Goal: Task Accomplishment & Management: Use online tool/utility

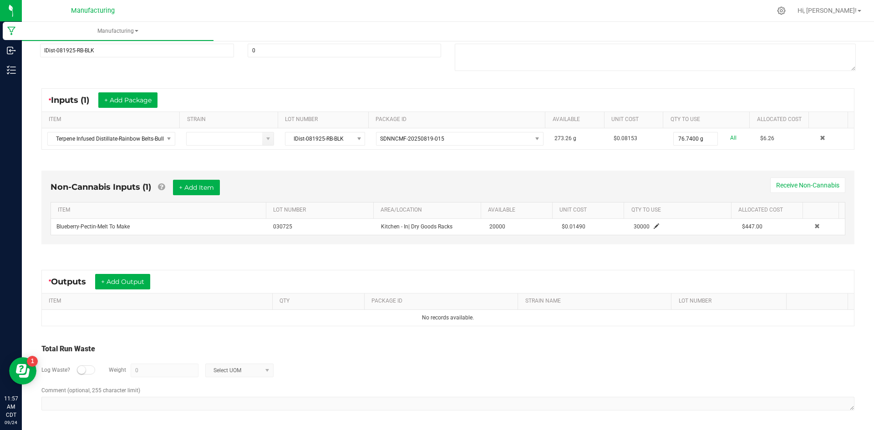
click at [85, 369] on small at bounding box center [81, 370] width 8 height 8
click at [170, 364] on span "0" at bounding box center [165, 371] width 68 height 14
click at [171, 371] on input "0" at bounding box center [164, 370] width 67 height 13
click at [216, 371] on span "Select UOM" at bounding box center [234, 370] width 56 height 13
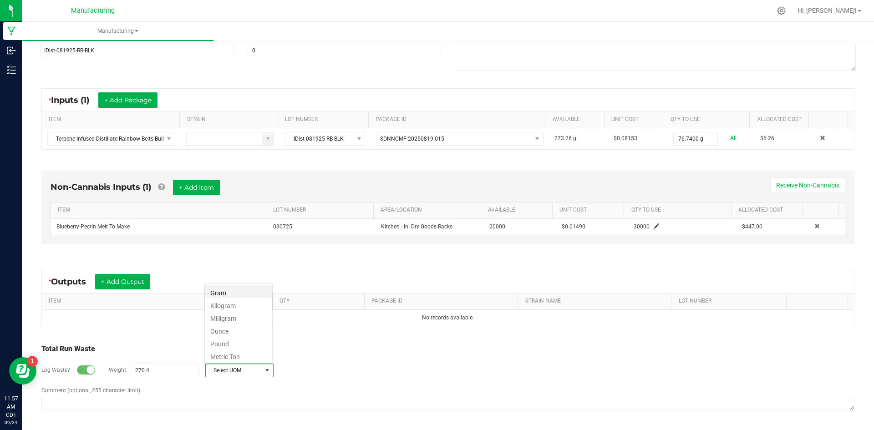
click at [209, 294] on li "Gram" at bounding box center [238, 292] width 67 height 13
type input "270.4 g"
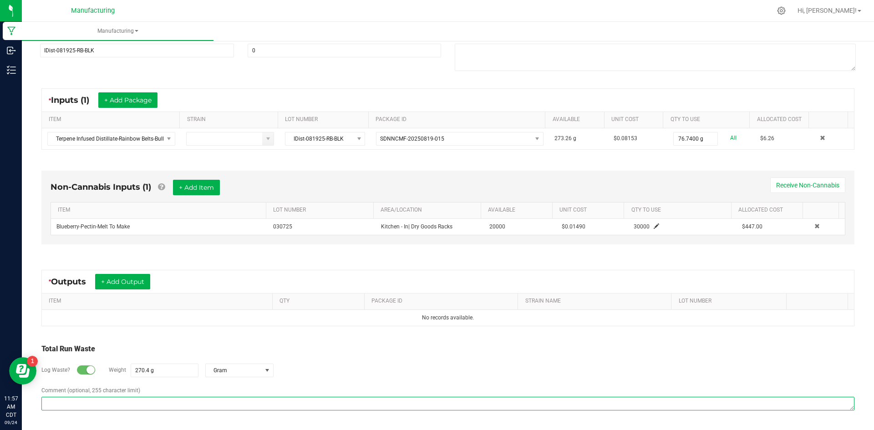
click at [197, 407] on textarea "Comment (optional, 255 character limit)" at bounding box center [447, 404] width 813 height 14
type textarea "2"
type textarea "IGUMBBERRY092325"
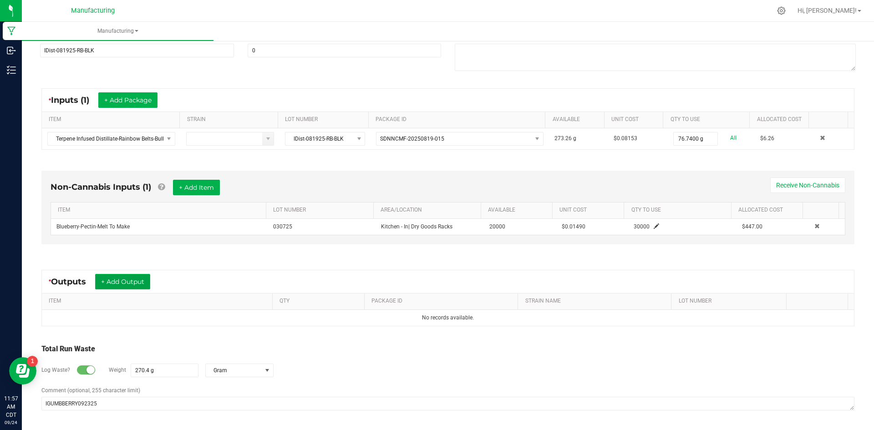
click at [131, 284] on button "+ Add Output" at bounding box center [122, 281] width 55 height 15
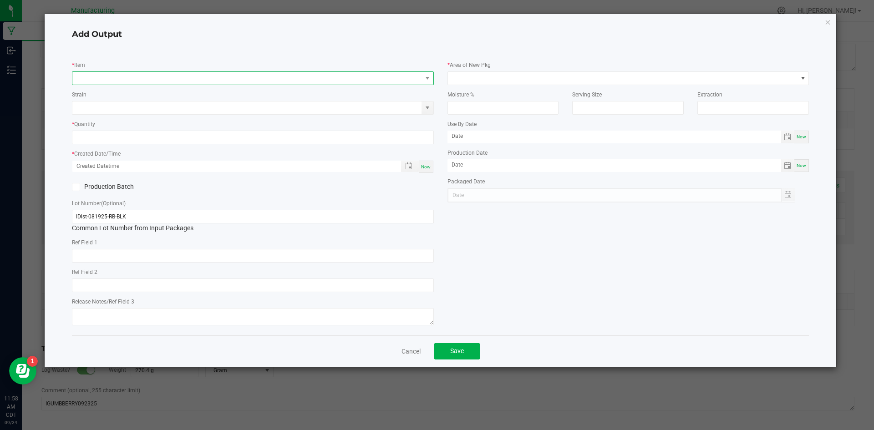
click at [108, 77] on span "NO DATA FOUND" at bounding box center [247, 78] width 350 height 13
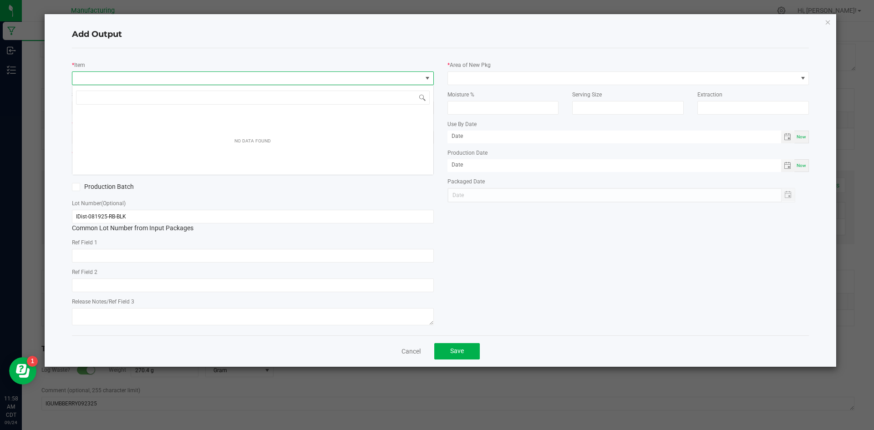
scroll to position [14, 362]
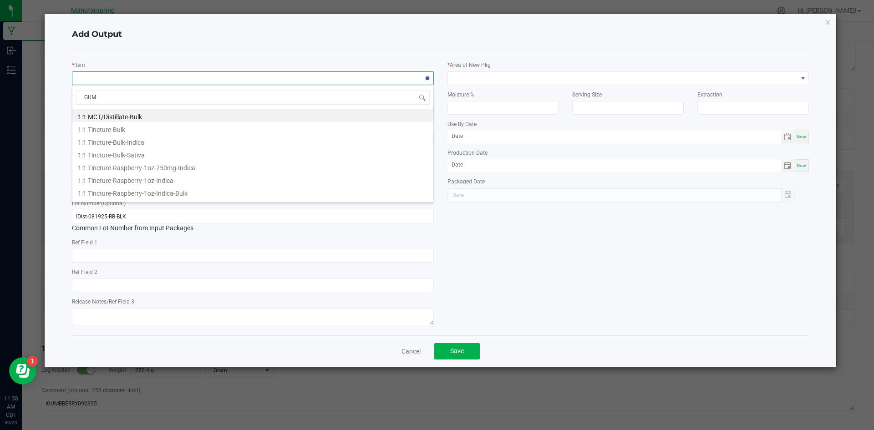
type input "[PERSON_NAME]"
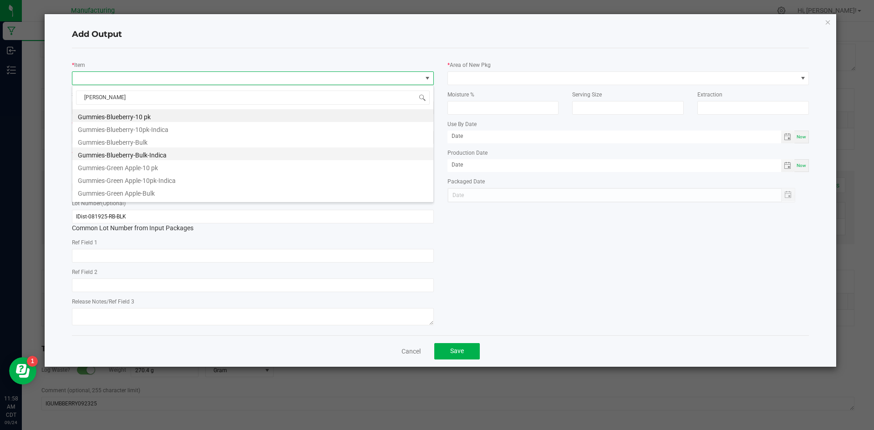
click at [158, 154] on li "Gummies-Blueberry-Bulk-Indica" at bounding box center [252, 154] width 361 height 13
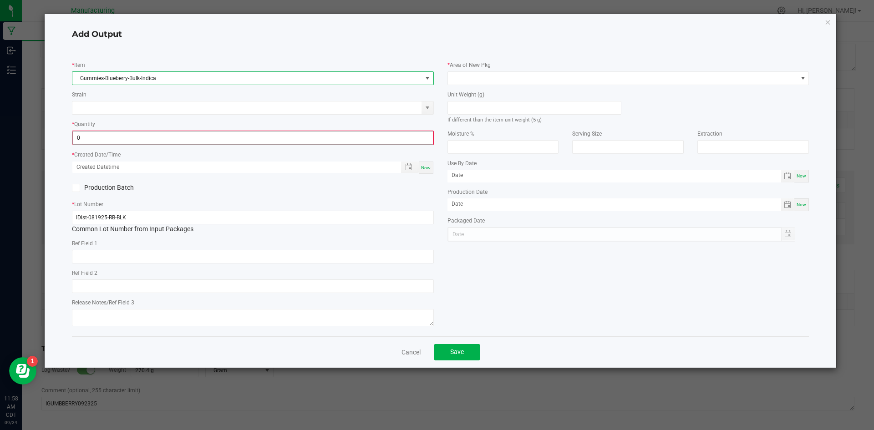
click at [228, 137] on input "0" at bounding box center [253, 138] width 360 height 13
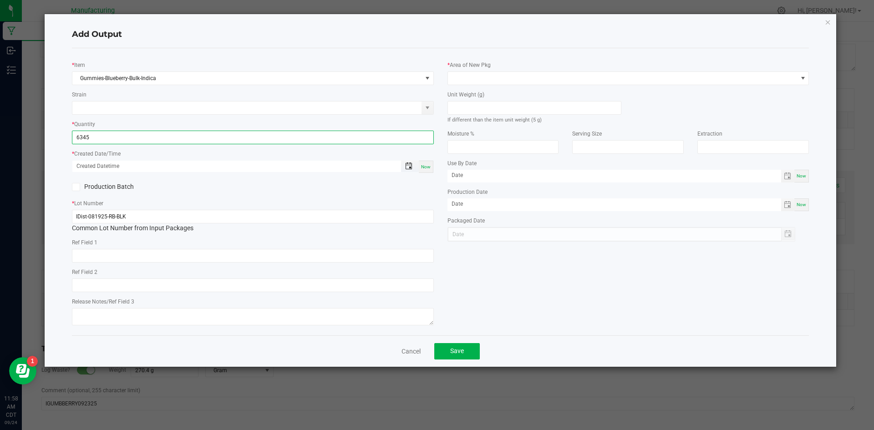
click at [413, 168] on span "Toggle popup" at bounding box center [408, 166] width 7 height 7
type input "6345 ea"
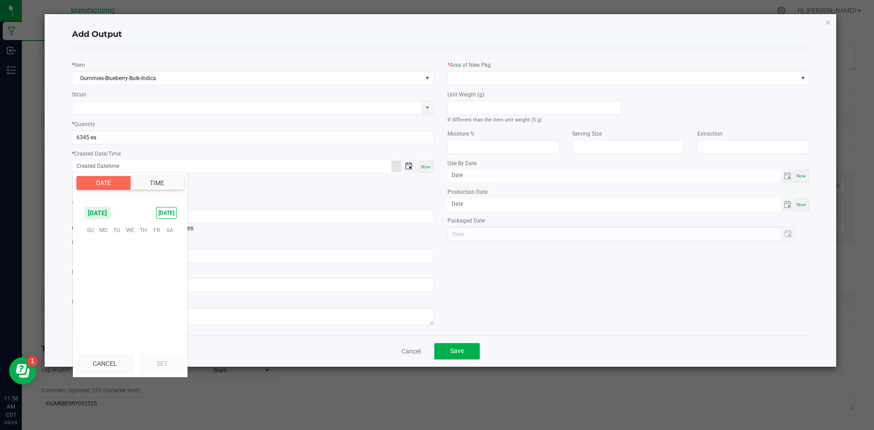
scroll to position [147705, 0]
click at [119, 286] on span "23" at bounding box center [116, 286] width 13 height 14
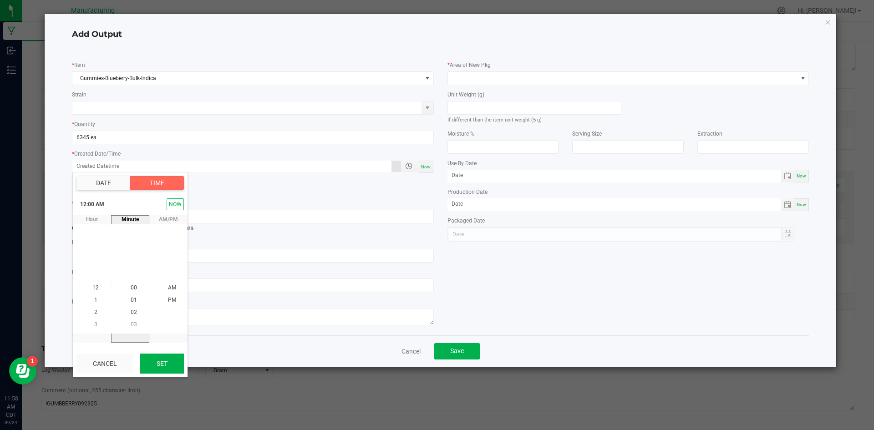
click at [159, 365] on button "Set" at bounding box center [162, 364] width 44 height 20
type input "[DATE] 12:00 AM"
type input "[DATE]"
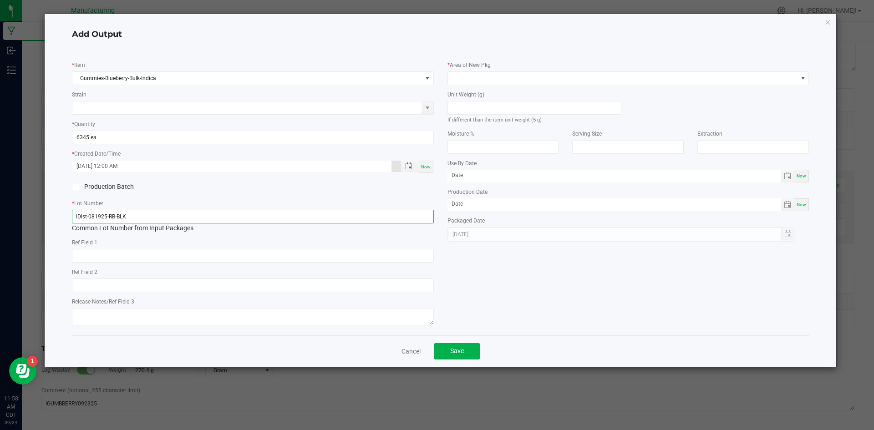
click at [143, 219] on input "IDist-081925-RB-BLK" at bounding box center [253, 217] width 362 height 14
type input "IGUMBBERRY092325"
click at [77, 187] on icon at bounding box center [76, 187] width 6 height 0
click at [0, 0] on input "Production Batch" at bounding box center [0, 0] width 0 height 0
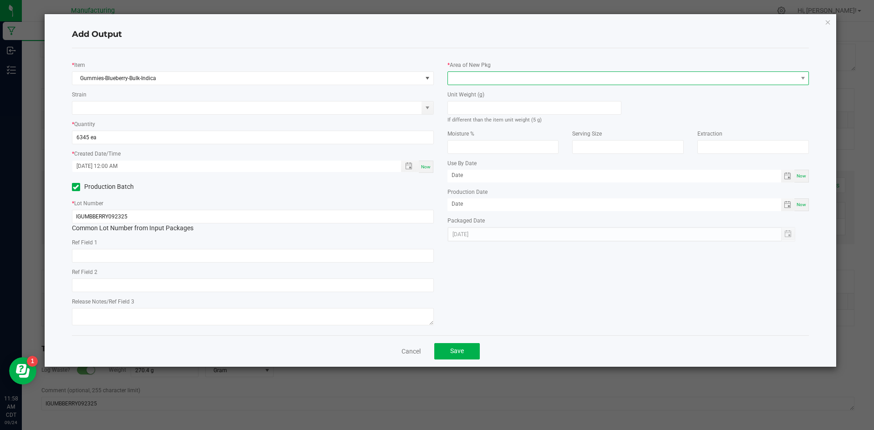
click at [477, 80] on span at bounding box center [623, 78] width 350 height 13
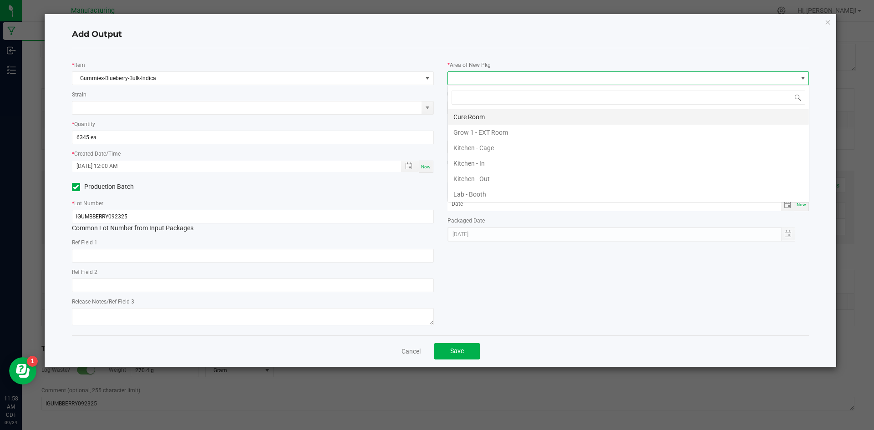
scroll to position [14, 362]
click at [462, 164] on li "Kitchen - In" at bounding box center [628, 163] width 361 height 15
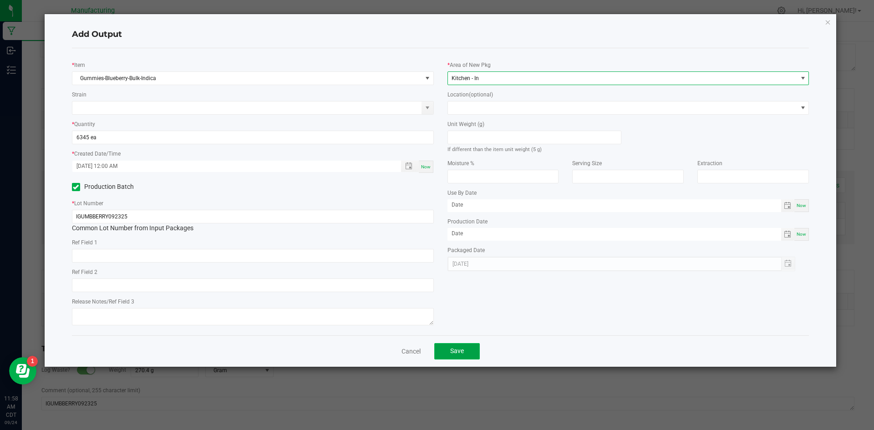
click at [457, 349] on span "Save" at bounding box center [457, 350] width 14 height 7
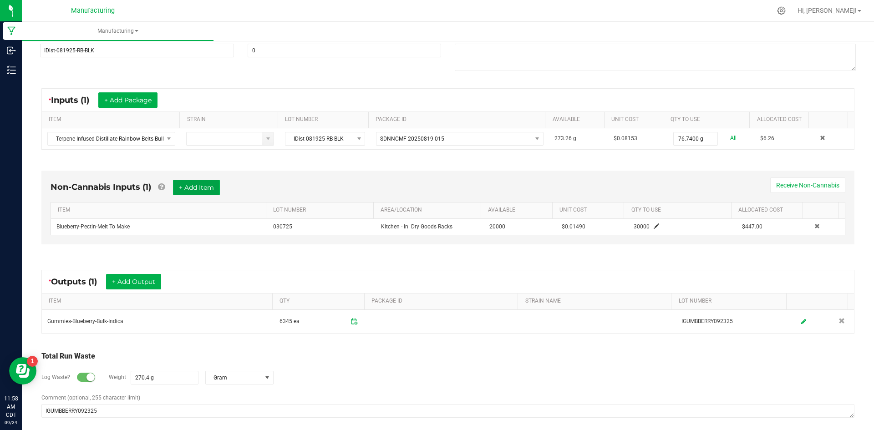
click at [191, 188] on button "+ Add Item" at bounding box center [196, 187] width 47 height 15
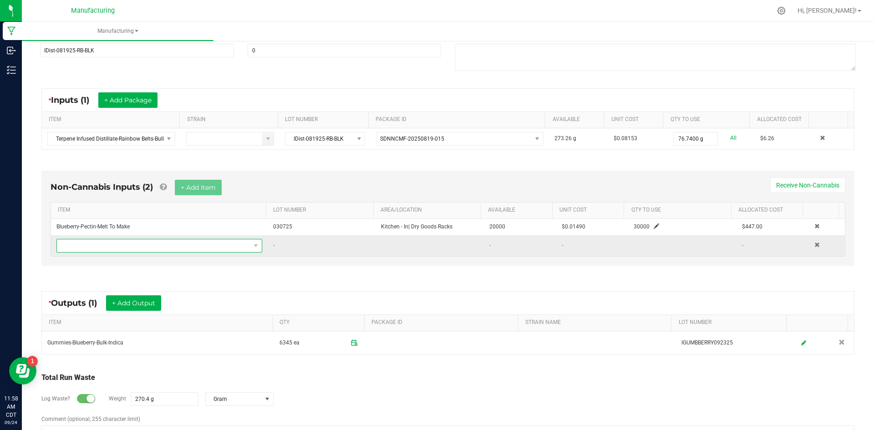
click at [184, 245] on span "NO DATA FOUND" at bounding box center [154, 246] width 194 height 13
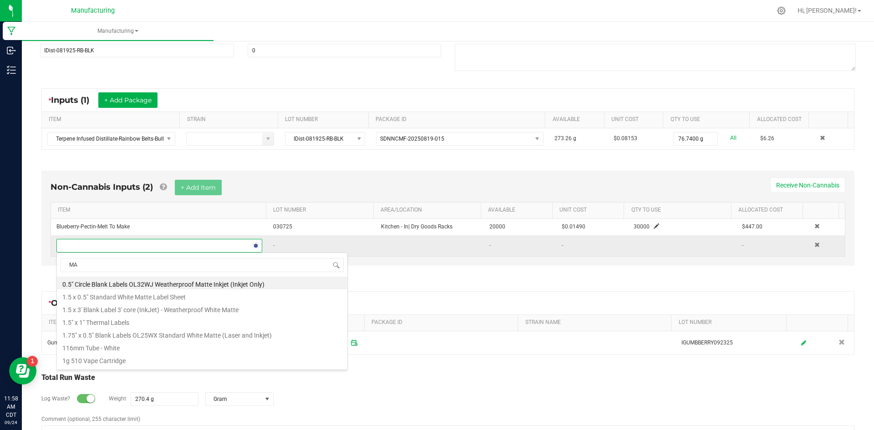
scroll to position [14, 200]
type input "MANG"
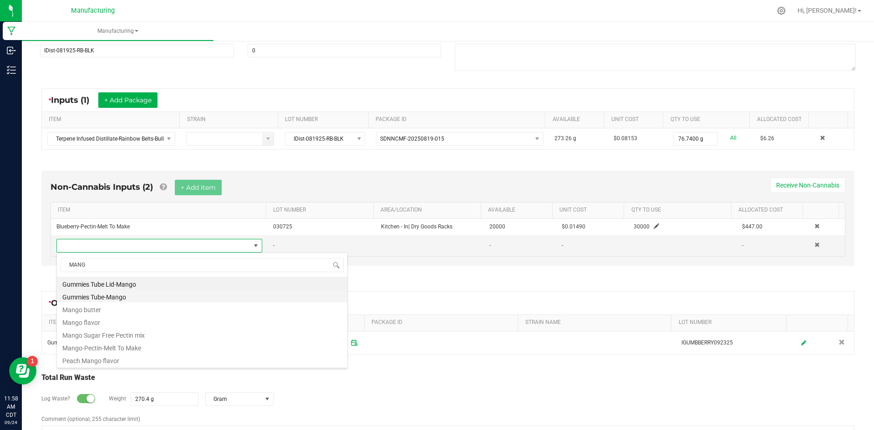
click at [165, 298] on li "Gummies Tube-Mango" at bounding box center [202, 296] width 291 height 13
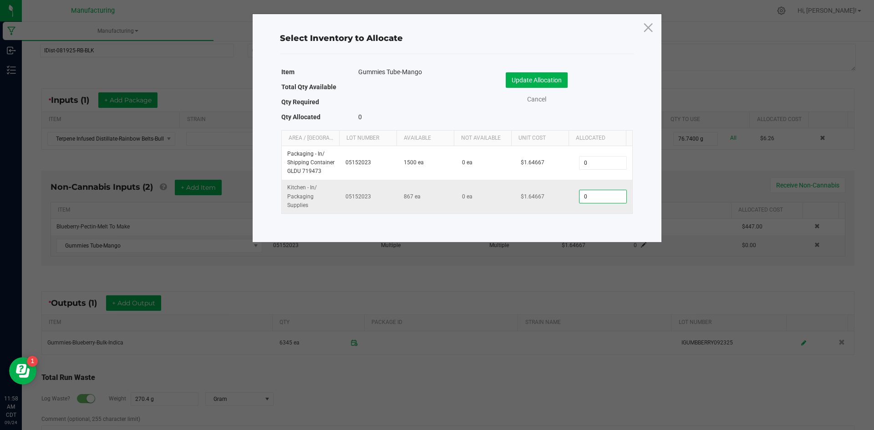
click at [583, 194] on input "0" at bounding box center [603, 196] width 46 height 13
type input "634"
click at [526, 77] on button "Update Allocation" at bounding box center [537, 79] width 62 height 15
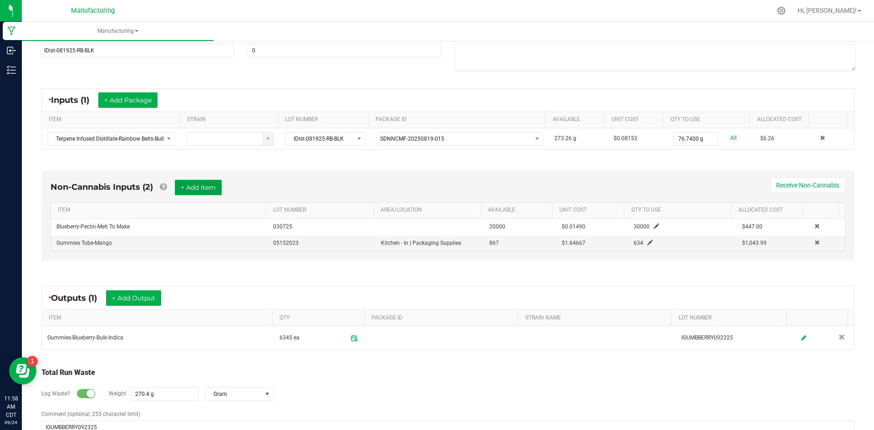
click at [198, 188] on button "+ Add Item" at bounding box center [198, 187] width 47 height 15
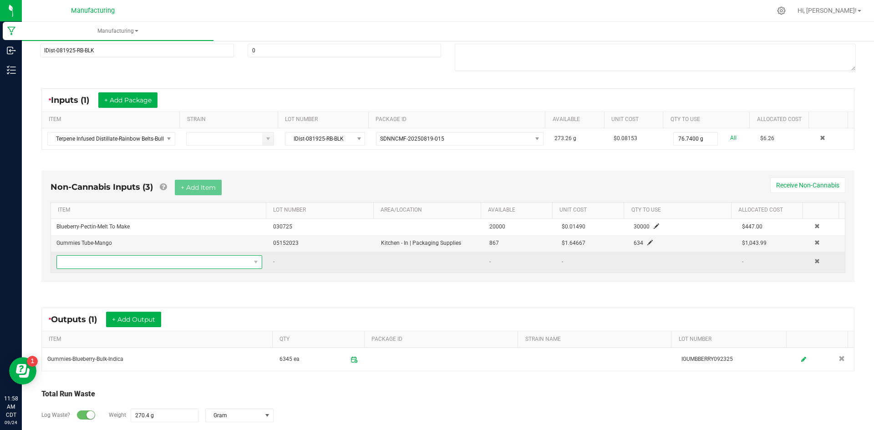
click at [186, 260] on span "NO DATA FOUND" at bounding box center [154, 262] width 194 height 13
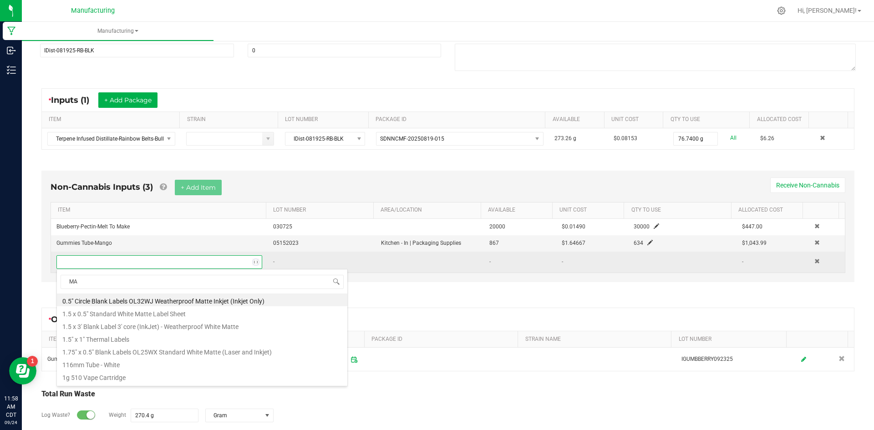
type input "MAN"
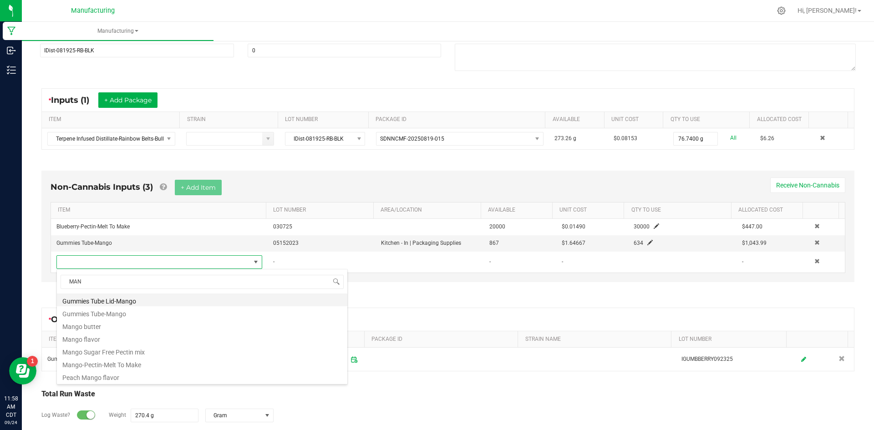
click at [147, 302] on li "Gummies Tube Lid-Mango" at bounding box center [202, 300] width 291 height 13
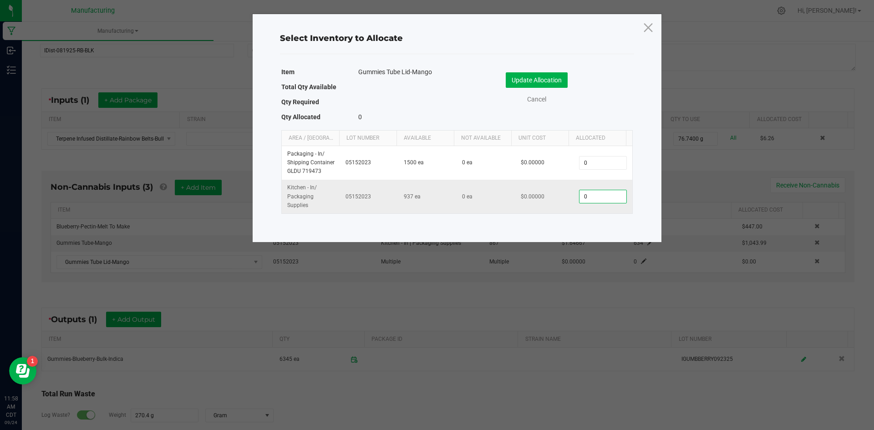
click at [601, 199] on input "0" at bounding box center [603, 196] width 46 height 13
type input "634"
click at [532, 77] on button "Update Allocation" at bounding box center [537, 79] width 62 height 15
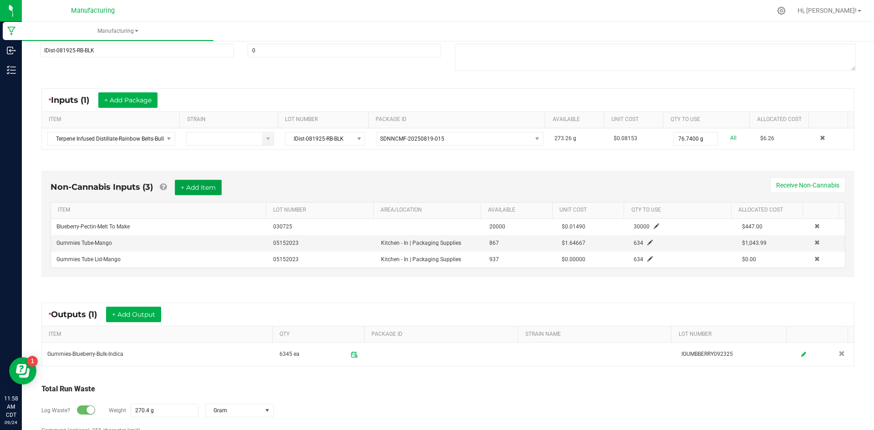
click at [207, 185] on button "+ Add Item" at bounding box center [198, 187] width 47 height 15
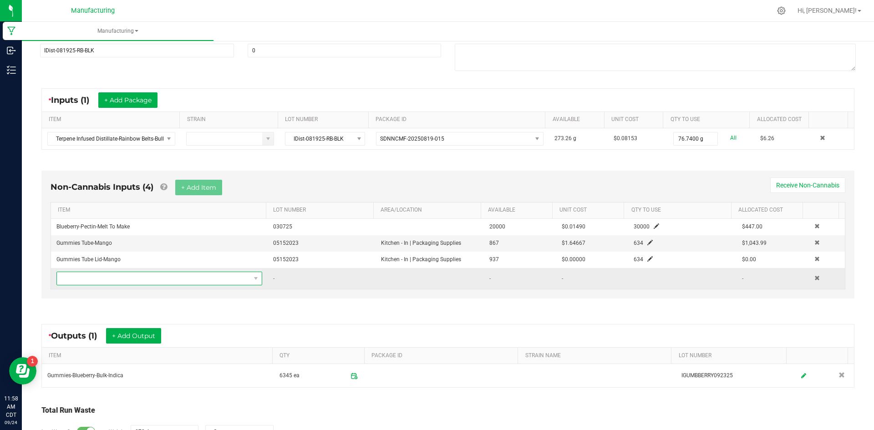
click at [208, 276] on span "NO DATA FOUND" at bounding box center [154, 278] width 194 height 13
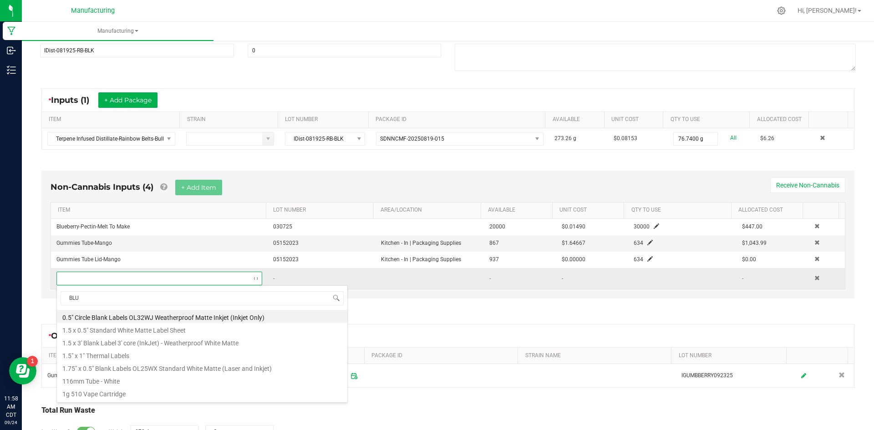
type input "BLUE"
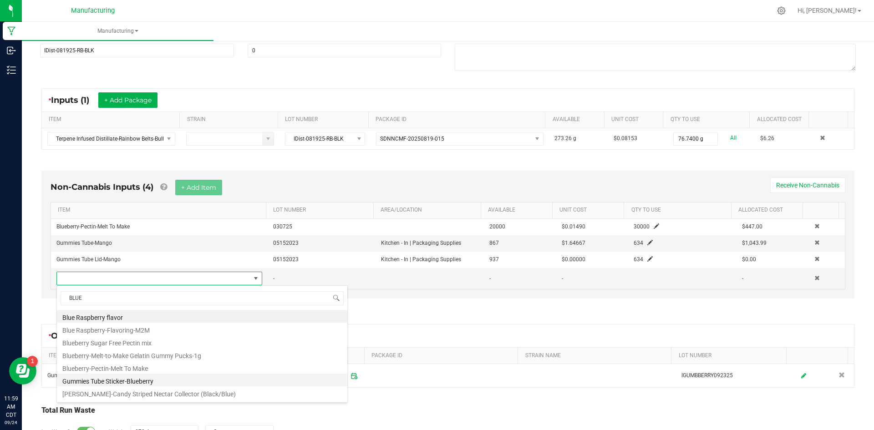
click at [140, 383] on li "Gummies Tube Sticker-Blueberry" at bounding box center [202, 380] width 291 height 13
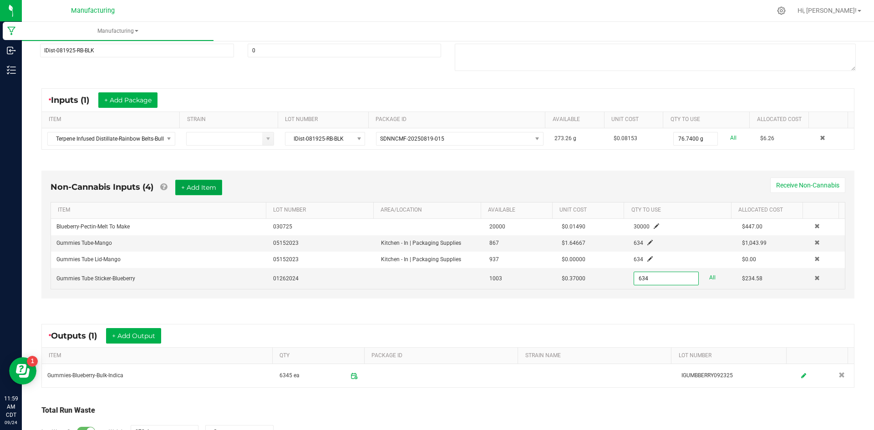
type input "634 ea"
click at [200, 189] on button "+ Add Item" at bounding box center [198, 187] width 47 height 15
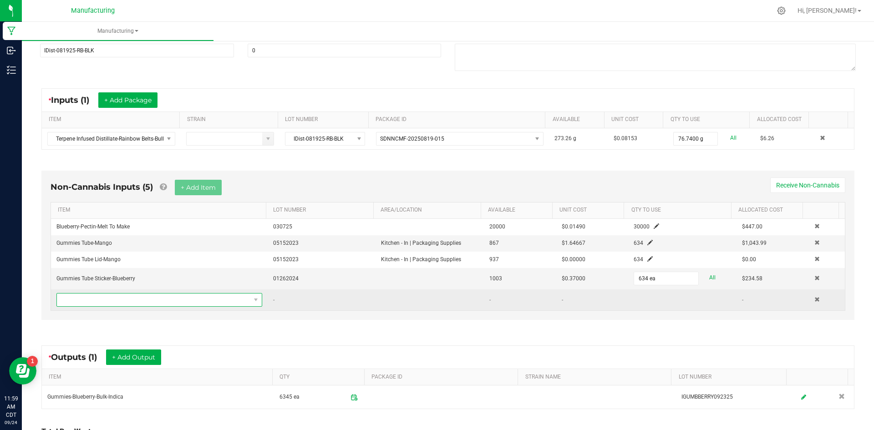
click at [197, 299] on span "NO DATA FOUND" at bounding box center [154, 300] width 194 height 13
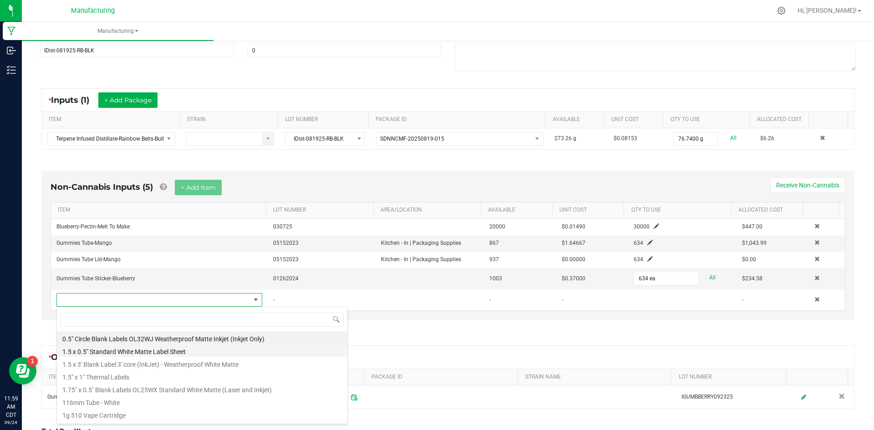
click at [173, 353] on li "1.5 x 0.5" Standard White Matte Label Sheet" at bounding box center [202, 350] width 291 height 13
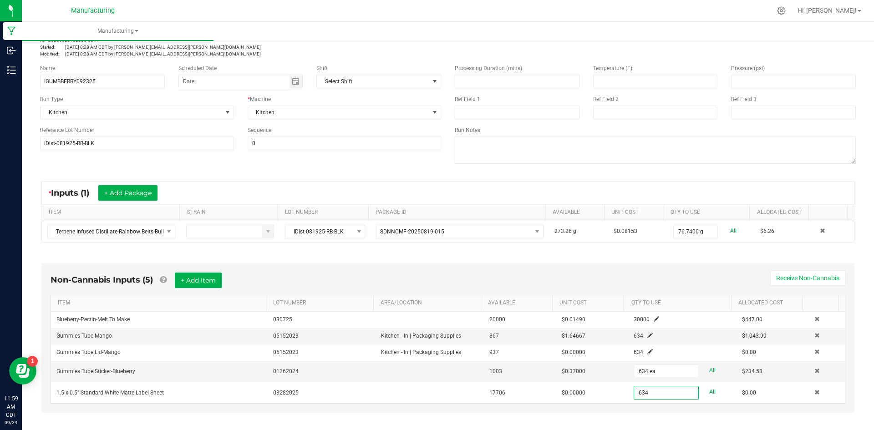
scroll to position [0, 0]
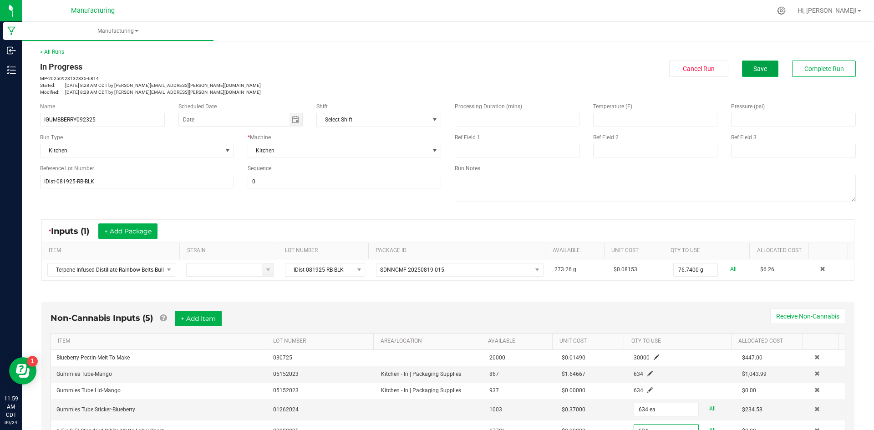
type input "634 ea"
click at [759, 69] on span "Save" at bounding box center [761, 68] width 14 height 7
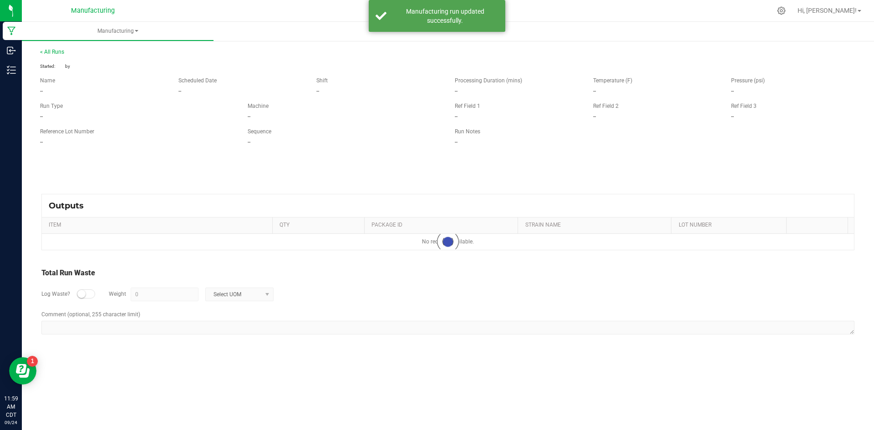
type input "270.4 g"
type textarea "IGUMBBERRY092325"
